Goal: Check status: Check status

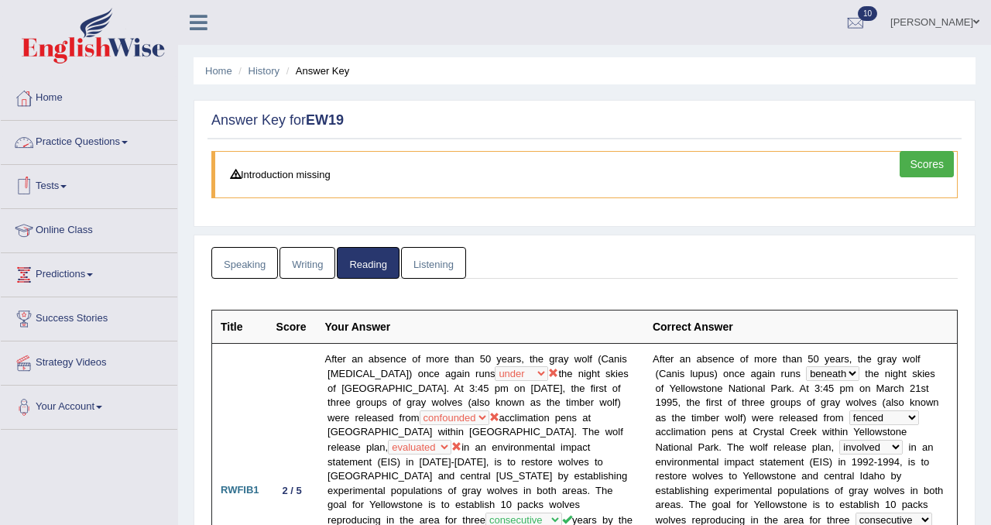
click at [265, 64] on li "History" at bounding box center [257, 71] width 45 height 15
click at [263, 73] on link "History" at bounding box center [264, 71] width 31 height 12
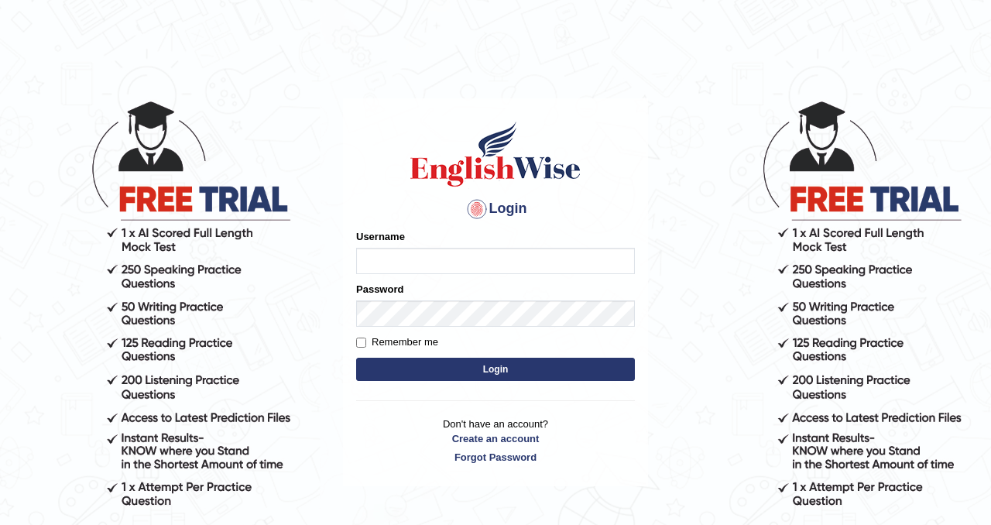
type input "Chetna09"
click at [452, 355] on form "Please fix the following errors: Username Chetna09 Password Remember me Login" at bounding box center [495, 307] width 279 height 156
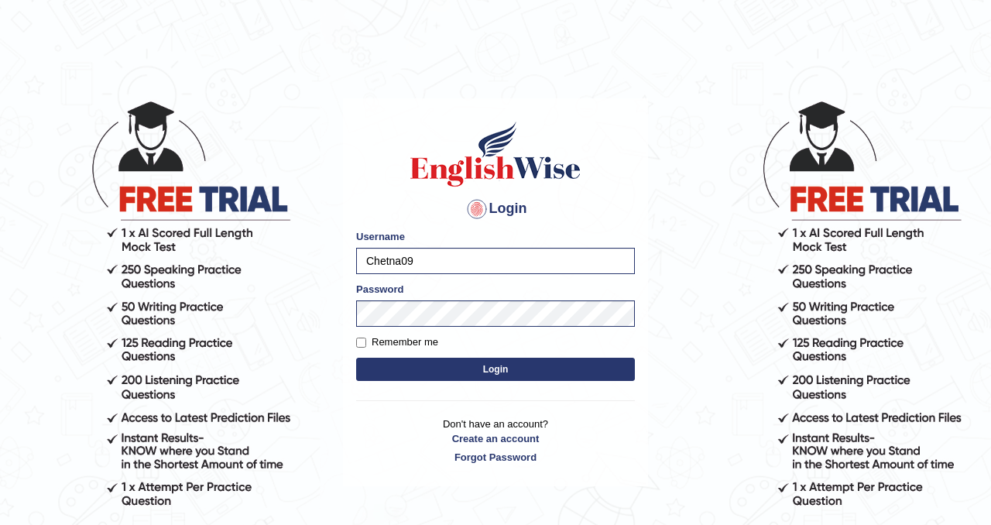
click at [446, 369] on button "Login" at bounding box center [495, 369] width 279 height 23
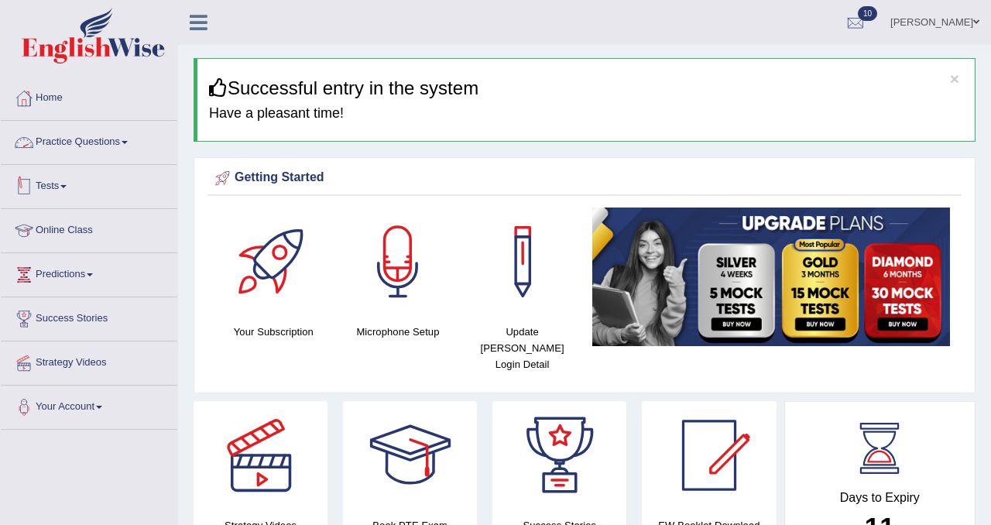
click at [120, 145] on link "Practice Questions" at bounding box center [89, 140] width 177 height 39
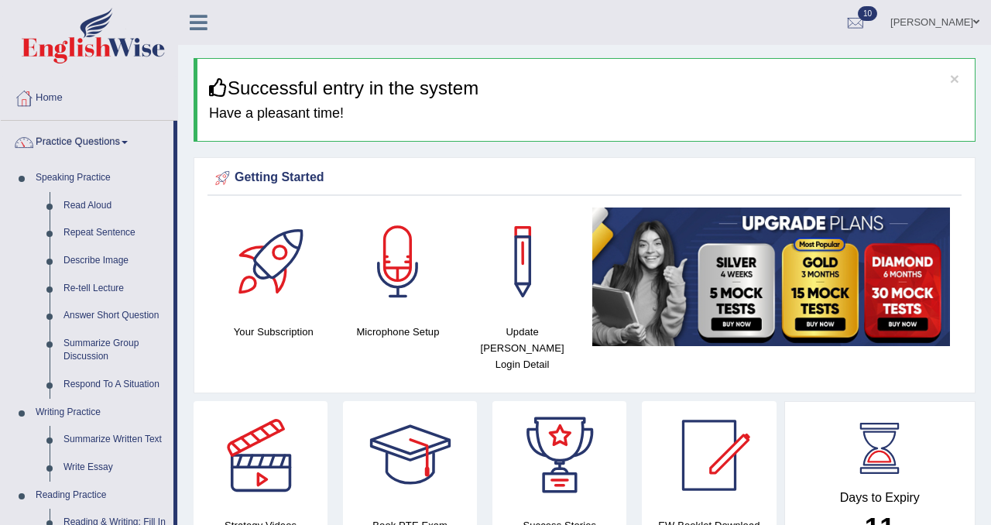
click at [140, 143] on link "Practice Questions" at bounding box center [87, 140] width 173 height 39
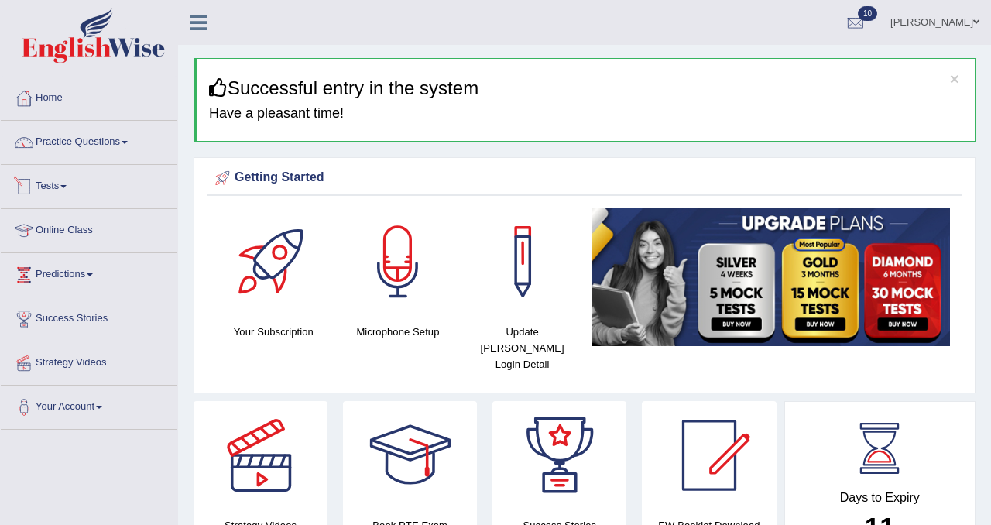
click at [77, 185] on link "Tests" at bounding box center [89, 184] width 177 height 39
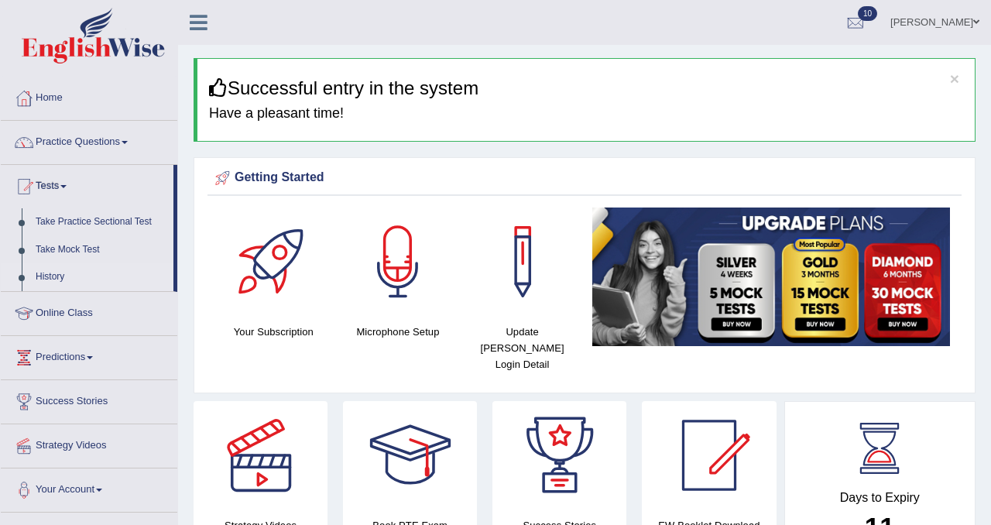
click at [64, 272] on link "History" at bounding box center [101, 277] width 145 height 28
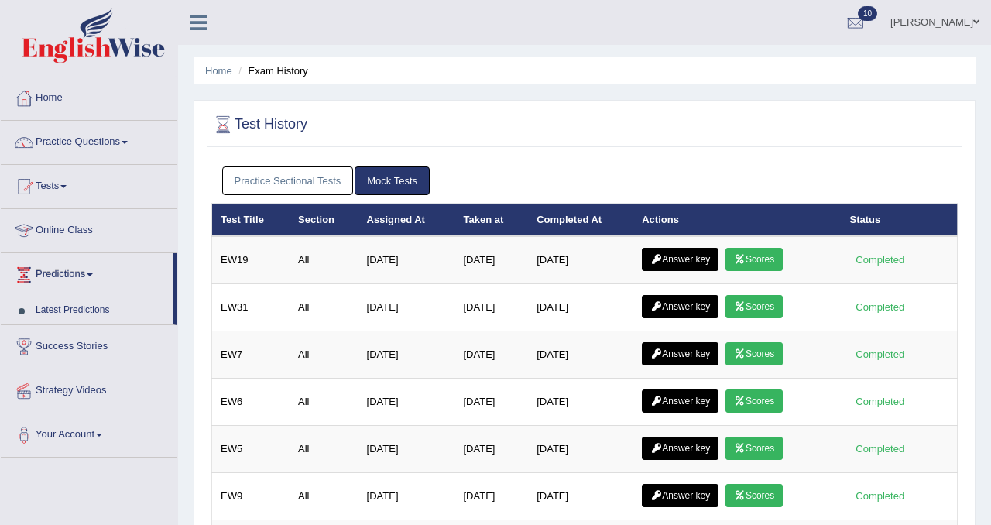
click at [290, 189] on link "Practice Sectional Tests" at bounding box center [288, 181] width 132 height 29
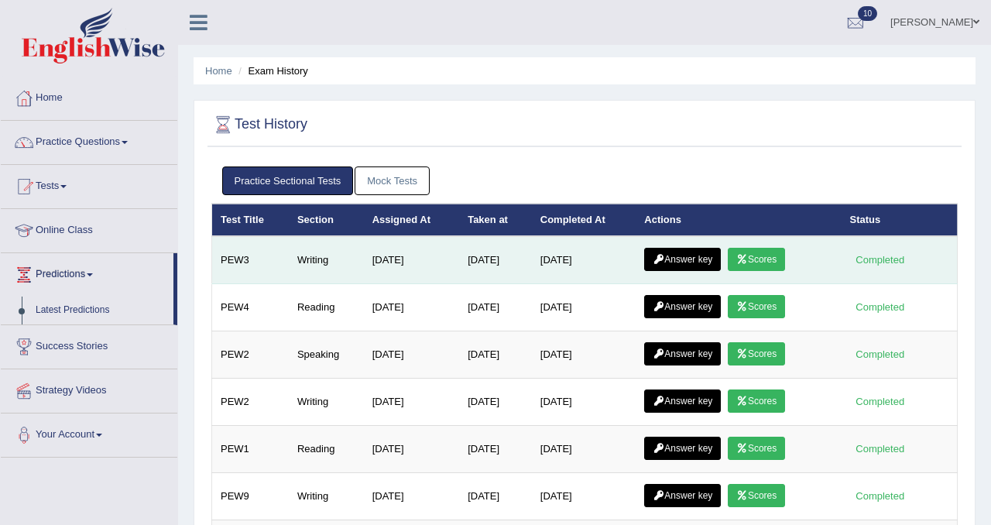
click at [761, 255] on link "Scores" at bounding box center [756, 259] width 57 height 23
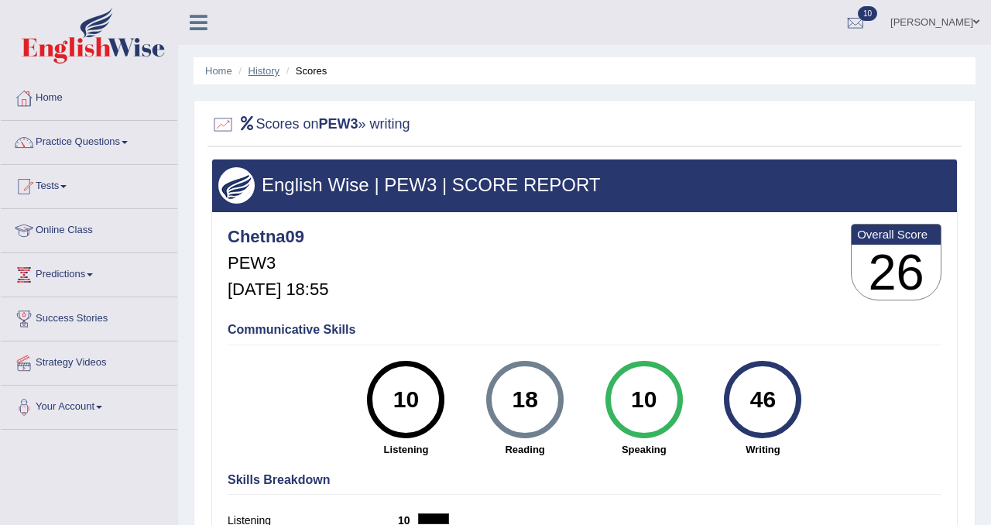
click at [262, 74] on link "History" at bounding box center [264, 71] width 31 height 12
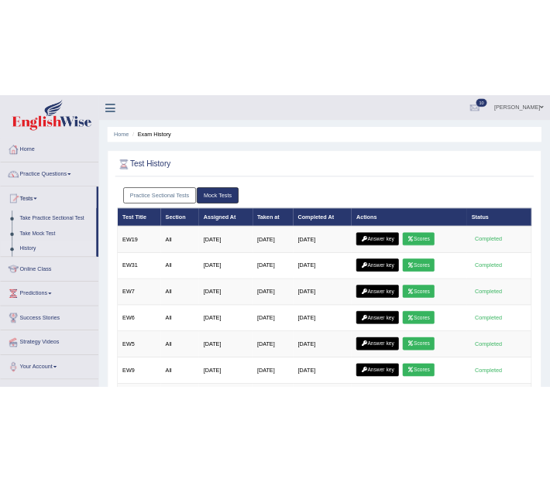
scroll to position [9, 0]
